Goal: Contribute content: Add original content to the website for others to see

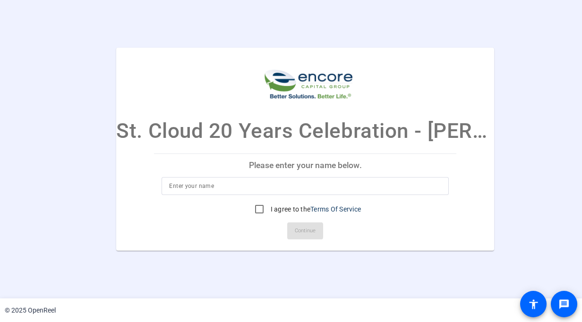
click at [181, 189] on input at bounding box center [305, 185] width 272 height 11
type input "Jaison Thomas"
click at [259, 210] on input "I agree to the Terms Of Service" at bounding box center [259, 209] width 19 height 19
checkbox input "true"
click at [312, 228] on span "Continue" at bounding box center [305, 231] width 21 height 14
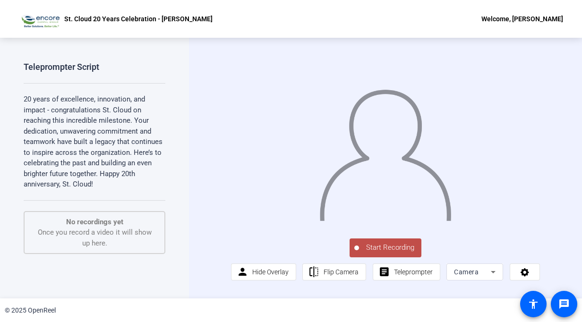
click at [376, 257] on button "Start Recording" at bounding box center [385, 247] width 72 height 19
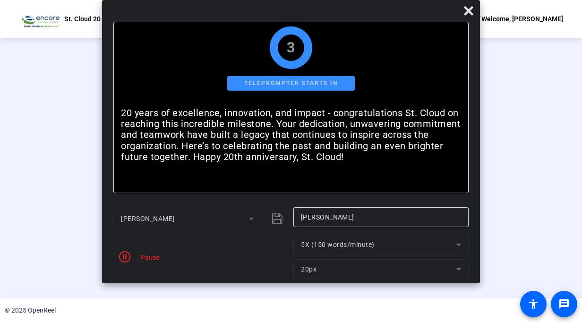
click at [376, 262] on mat-form-field "20px" at bounding box center [380, 269] width 175 height 20
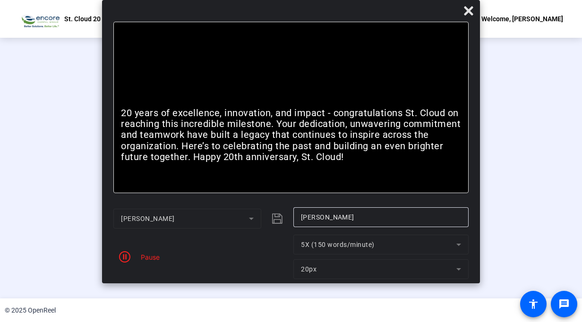
click at [474, 8] on icon at bounding box center [468, 10] width 11 height 11
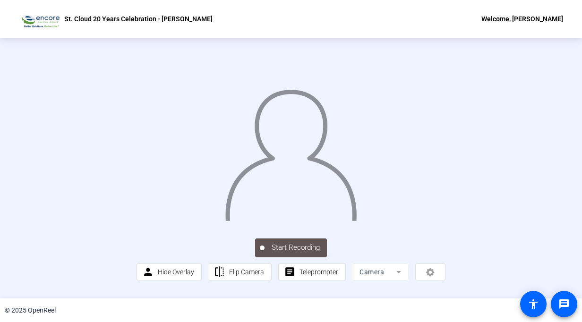
scroll to position [27, 0]
click at [304, 276] on span "Teleprompter" at bounding box center [318, 272] width 39 height 8
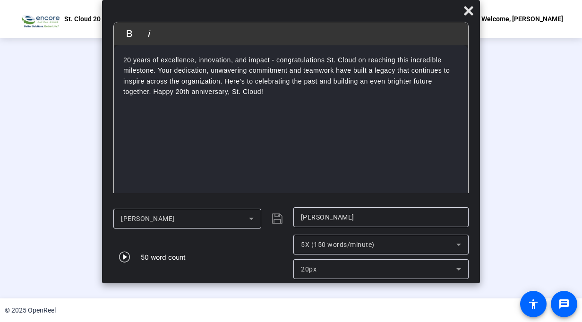
click at [122, 258] on icon "button" at bounding box center [124, 256] width 11 height 11
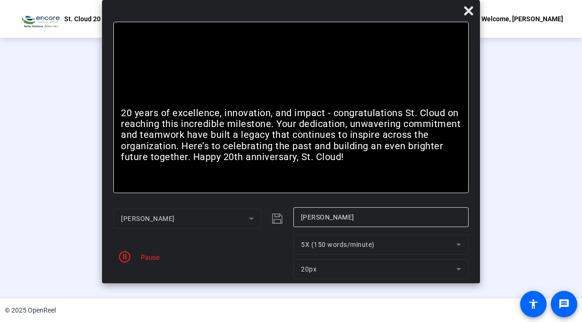
click at [468, 9] on icon at bounding box center [468, 10] width 11 height 11
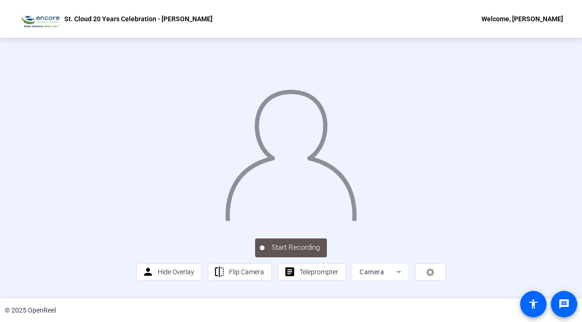
scroll to position [43, 0]
click at [230, 276] on span "Flip Camera" at bounding box center [246, 272] width 35 height 8
click at [308, 276] on span "Teleprompter" at bounding box center [318, 272] width 39 height 8
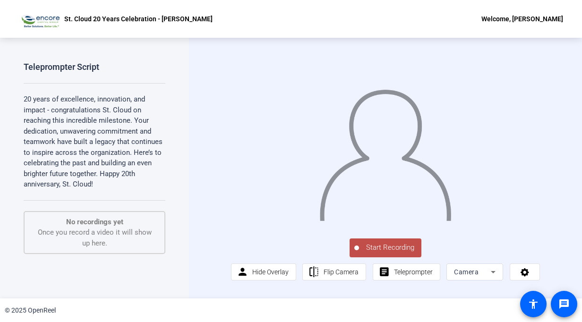
click at [373, 253] on span "Start Recording" at bounding box center [390, 247] width 62 height 11
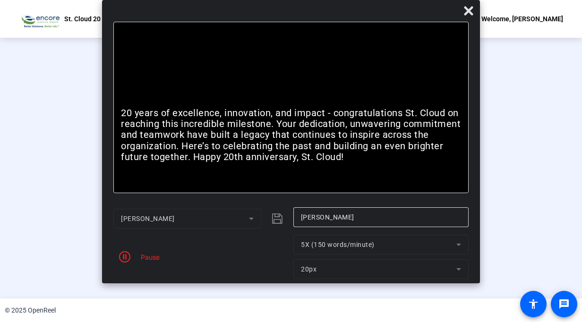
click at [467, 11] on icon at bounding box center [468, 10] width 11 height 11
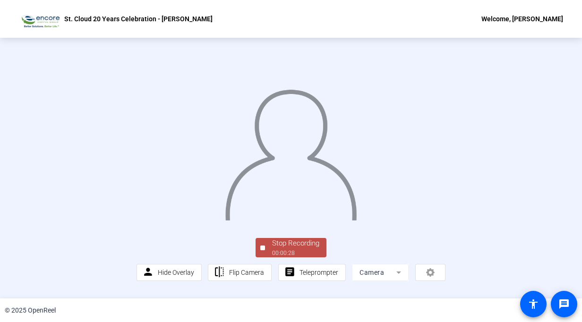
scroll to position [9, 0]
click at [283, 257] on div "00:00:30" at bounding box center [295, 253] width 47 height 9
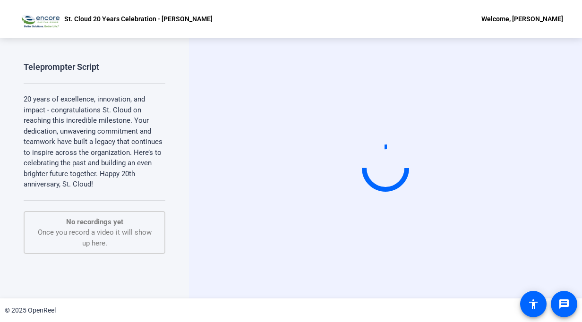
scroll to position [0, 0]
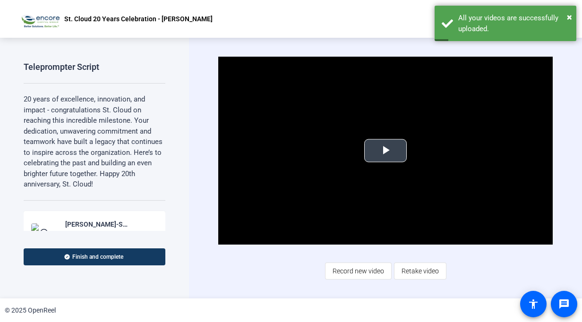
click at [385, 151] on span "Video Player" at bounding box center [385, 151] width 0 height 0
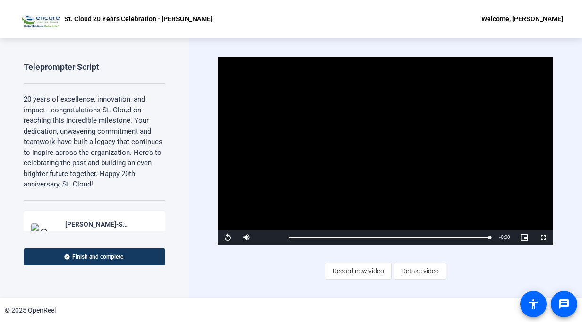
click at [348, 170] on video "Video Player" at bounding box center [385, 151] width 334 height 188
click at [228, 238] on span "Video Player" at bounding box center [227, 238] width 19 height 0
